Goal: Transaction & Acquisition: Purchase product/service

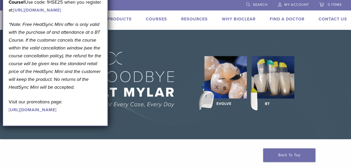
click at [115, 18] on link "Products" at bounding box center [119, 18] width 24 height 5
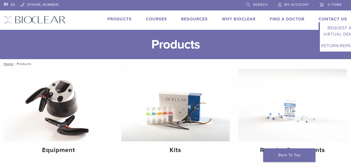
click at [335, 17] on link "Contact Us" at bounding box center [332, 18] width 28 height 5
click at [333, 18] on link "Contact Us" at bounding box center [332, 18] width 28 height 5
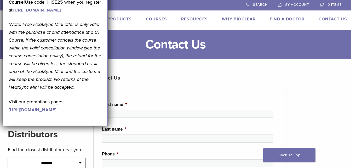
click at [122, 18] on link "Products" at bounding box center [119, 18] width 24 height 5
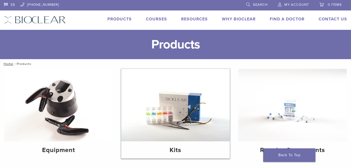
click at [169, 90] on img at bounding box center [175, 105] width 109 height 72
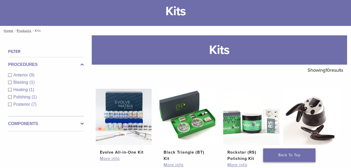
scroll to position [78, 0]
